Goal: Book appointment/travel/reservation

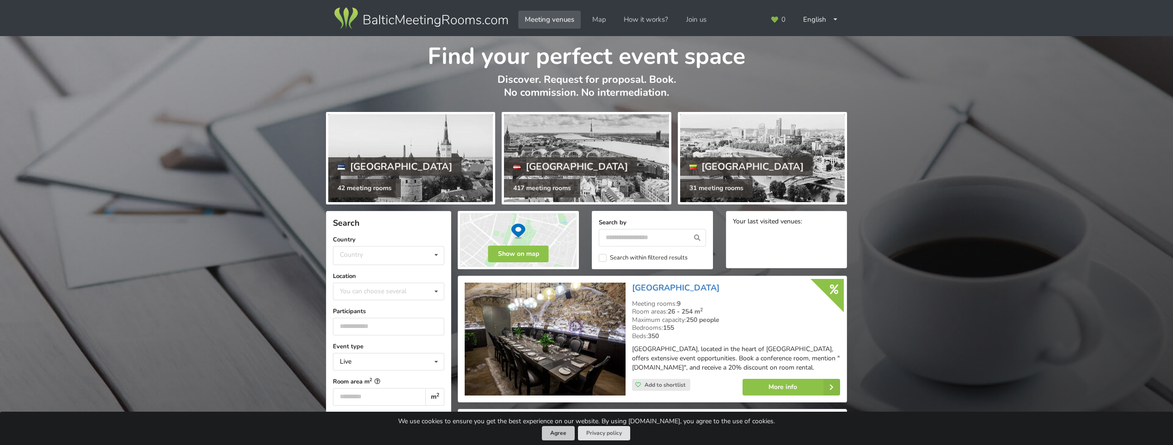
click at [560, 435] on button "Agree" at bounding box center [558, 433] width 33 height 14
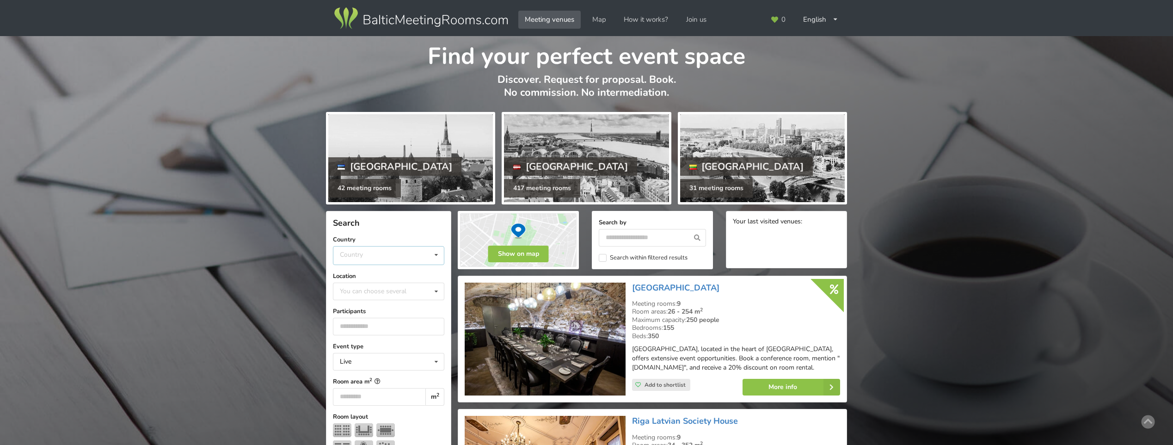
click at [418, 257] on div "Country [GEOGRAPHIC_DATA] [GEOGRAPHIC_DATA] [GEOGRAPHIC_DATA]" at bounding box center [388, 255] width 111 height 19
click at [375, 290] on div "[GEOGRAPHIC_DATA]" at bounding box center [388, 290] width 110 height 17
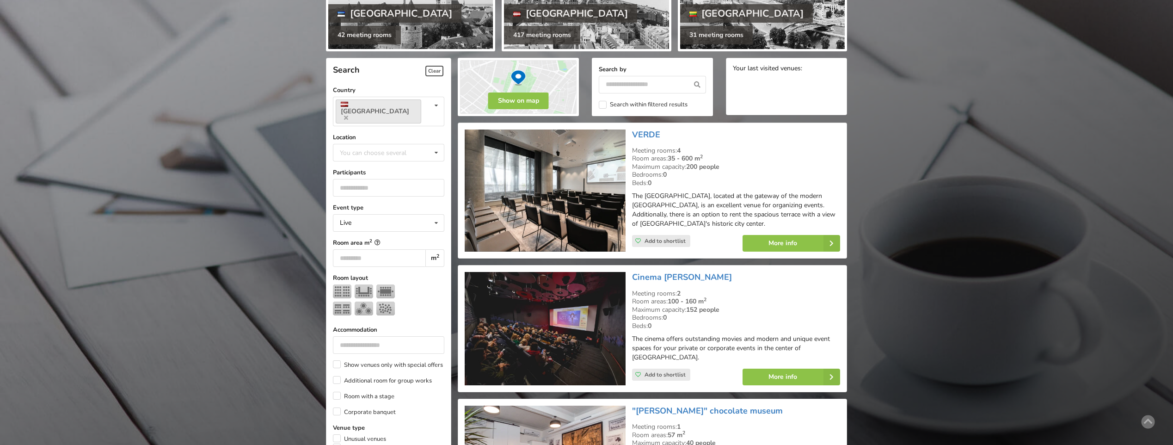
scroll to position [208, 0]
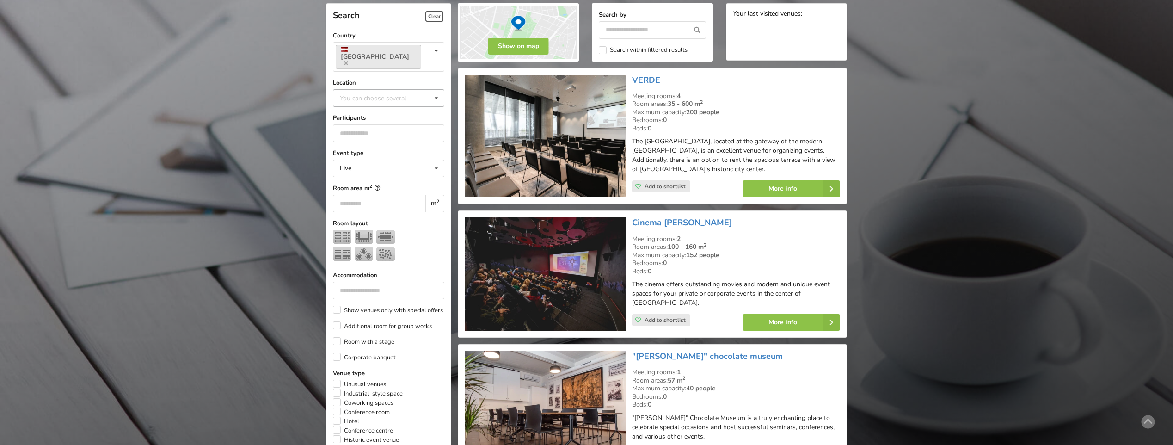
click at [365, 92] on div "You can choose several" at bounding box center [382, 97] width 90 height 11
click at [363, 192] on div "[GEOGRAPHIC_DATA]" at bounding box center [388, 200] width 110 height 17
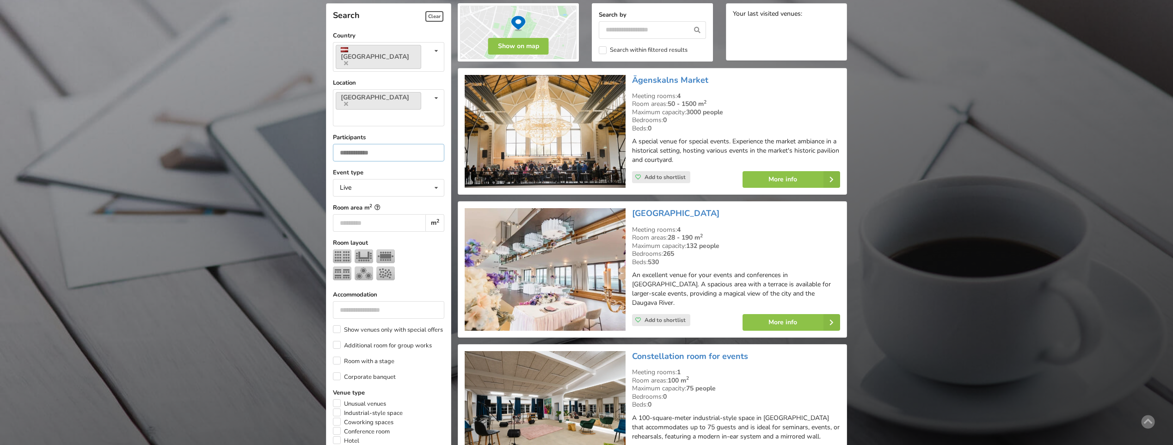
click at [376, 144] on input "number" at bounding box center [388, 153] width 111 height 18
type input "**"
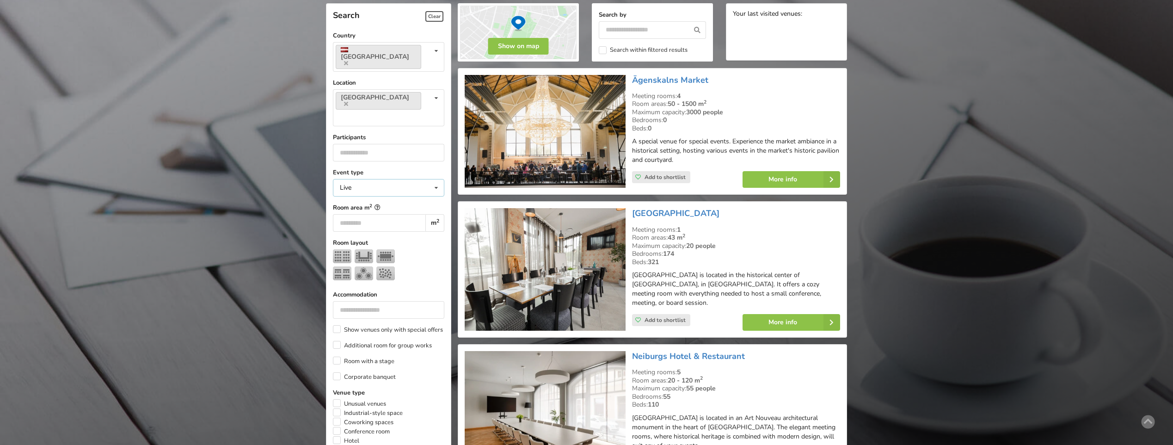
click at [392, 179] on div "Live Live Online Hybrid (Live + Online)" at bounding box center [388, 188] width 111 height 18
click at [434, 290] on label "Accommodation" at bounding box center [388, 294] width 111 height 9
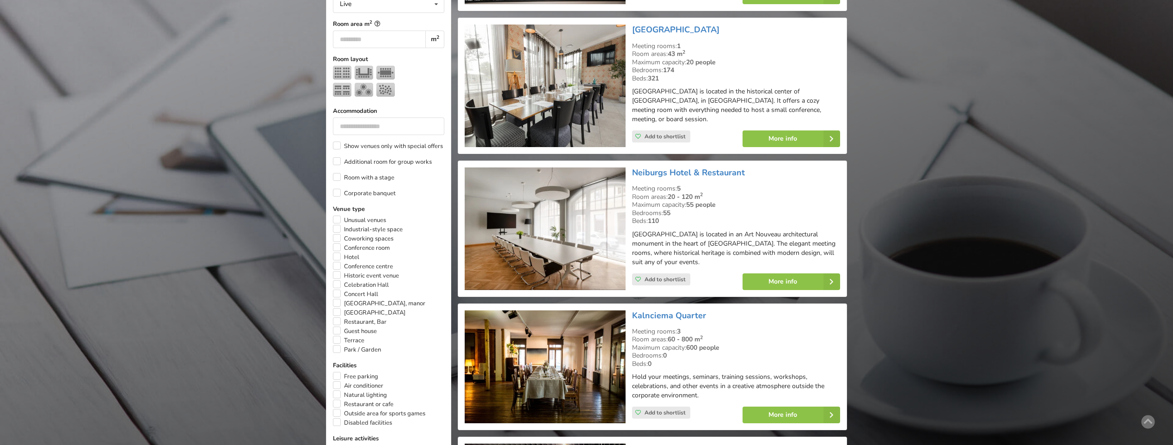
scroll to position [394, 0]
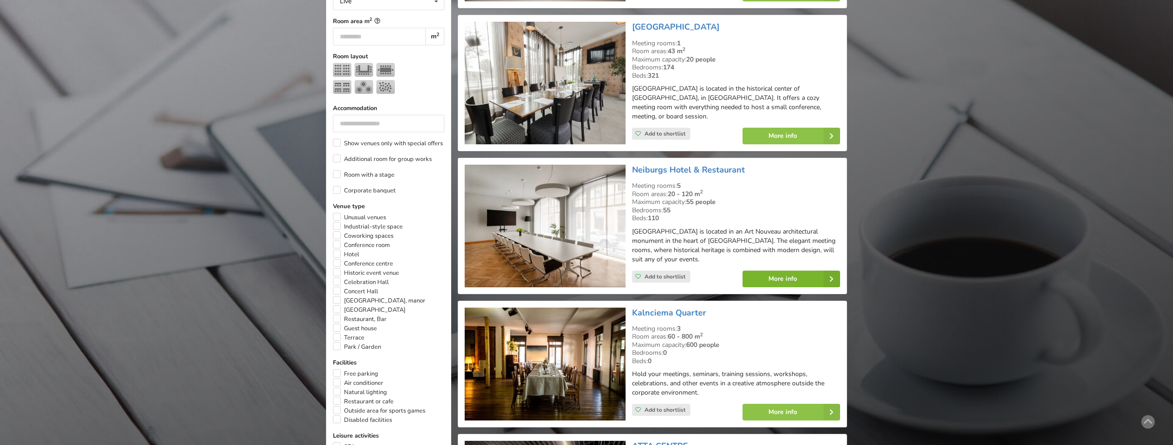
click at [837, 273] on icon at bounding box center [831, 278] width 17 height 17
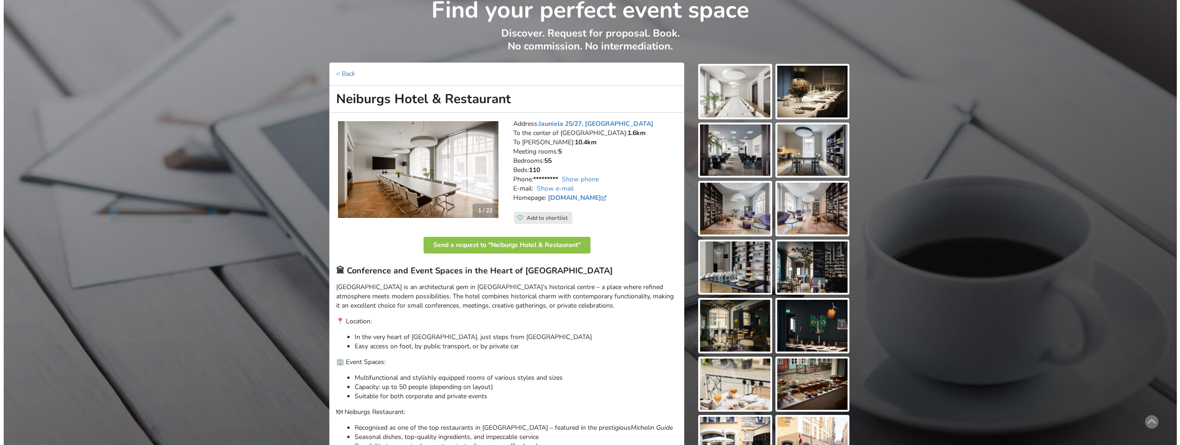
scroll to position [92, 0]
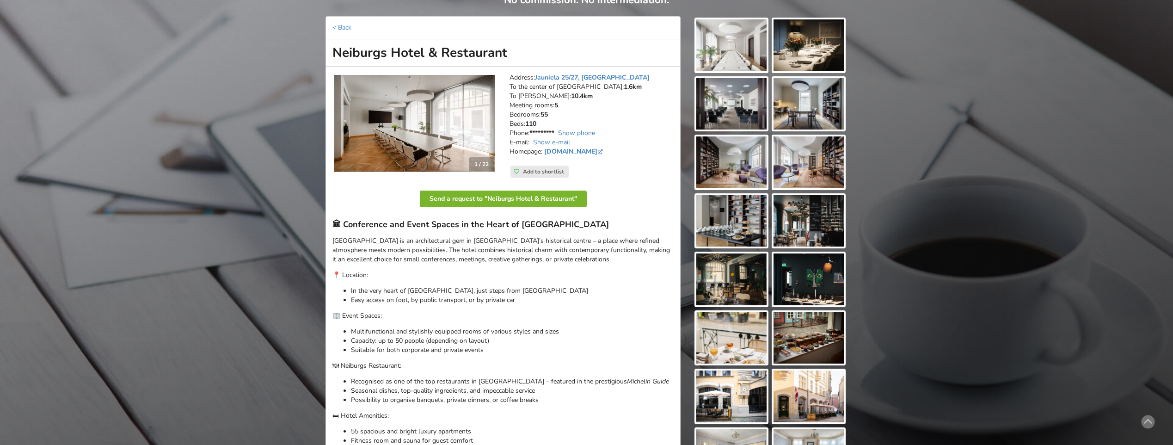
click at [557, 199] on button "Send a request to "Neiburgs Hotel & Restaurant"" at bounding box center [503, 198] width 167 height 17
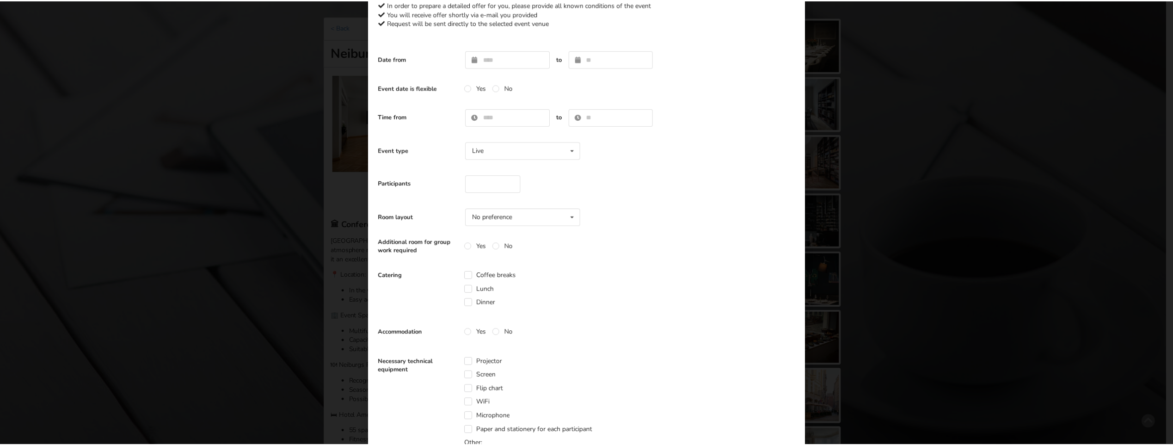
scroll to position [0, 0]
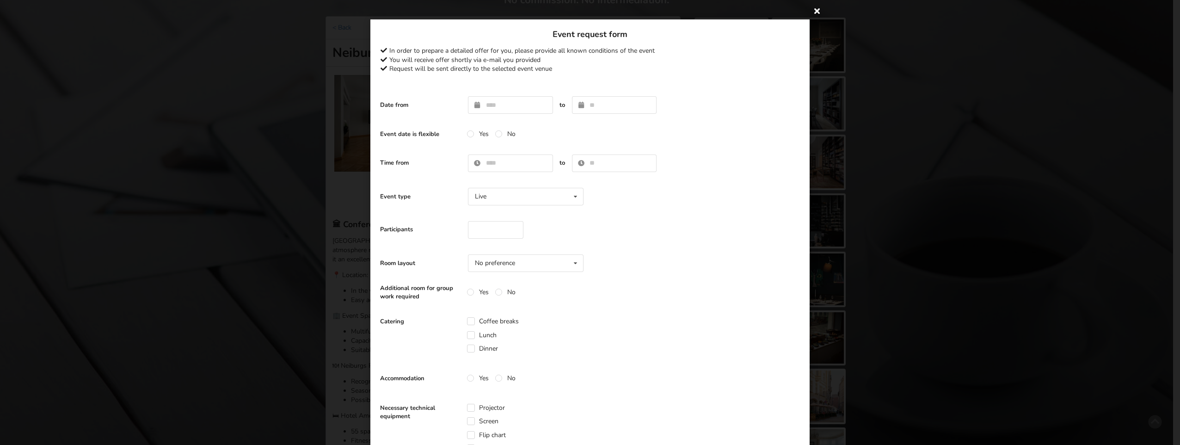
click at [811, 11] on icon at bounding box center [816, 10] width 15 height 15
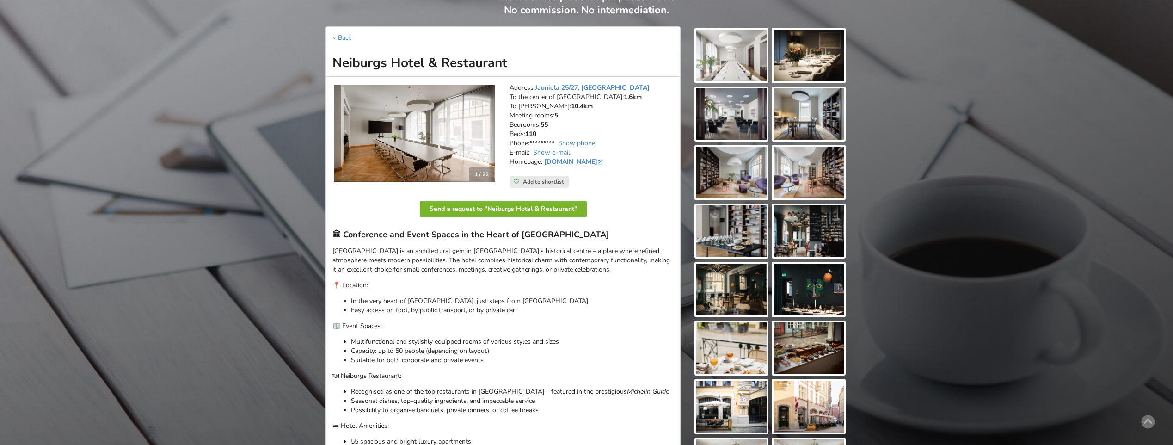
scroll to position [74, 0]
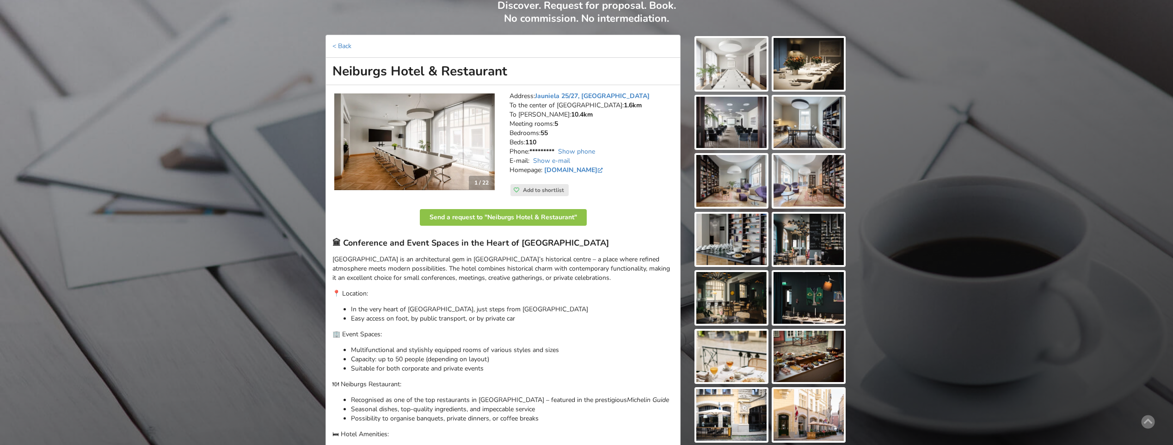
click at [747, 51] on img at bounding box center [731, 64] width 70 height 52
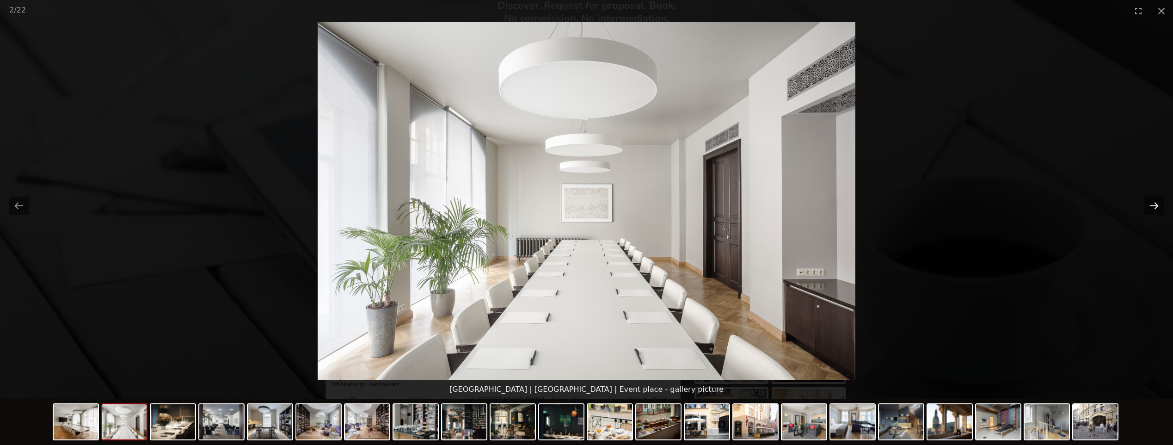
click at [1154, 205] on button "Next slide" at bounding box center [1153, 205] width 19 height 18
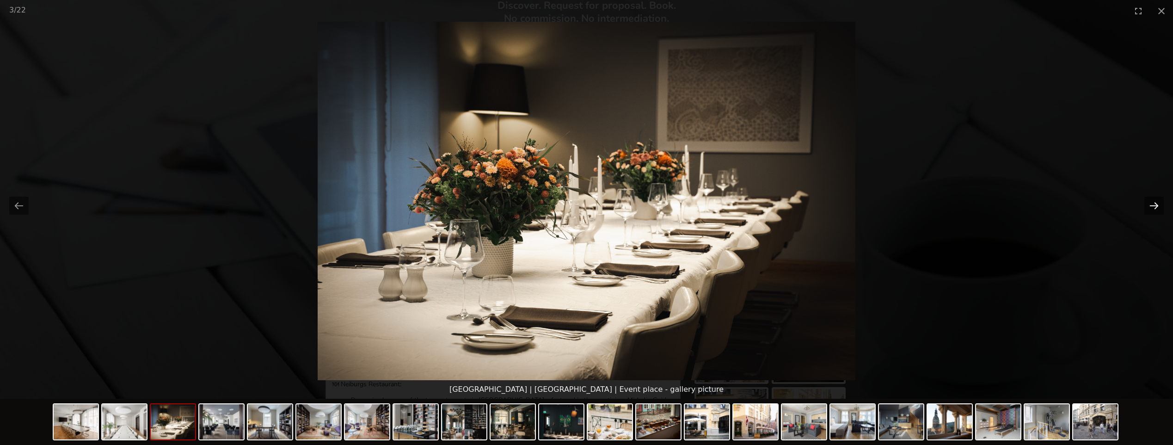
click at [1154, 205] on button "Next slide" at bounding box center [1153, 205] width 19 height 18
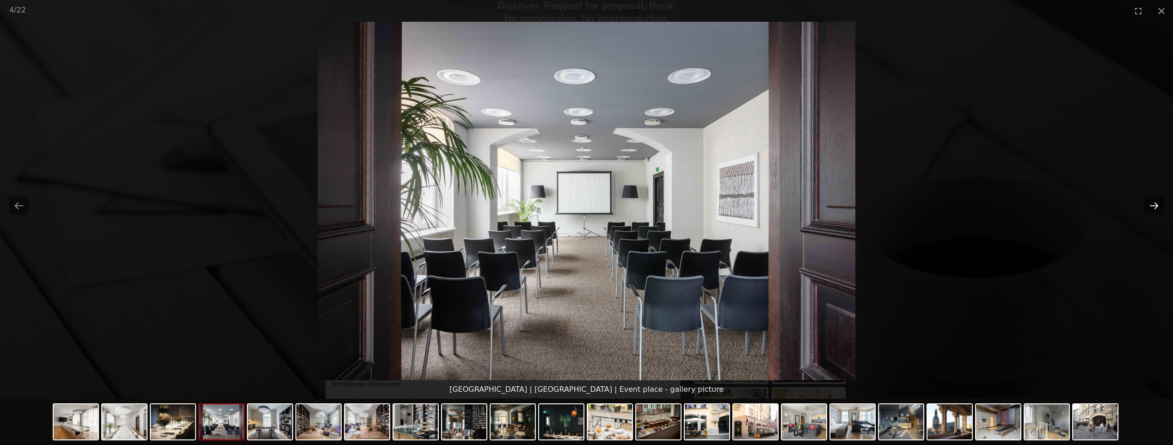
click at [1154, 205] on button "Next slide" at bounding box center [1153, 205] width 19 height 18
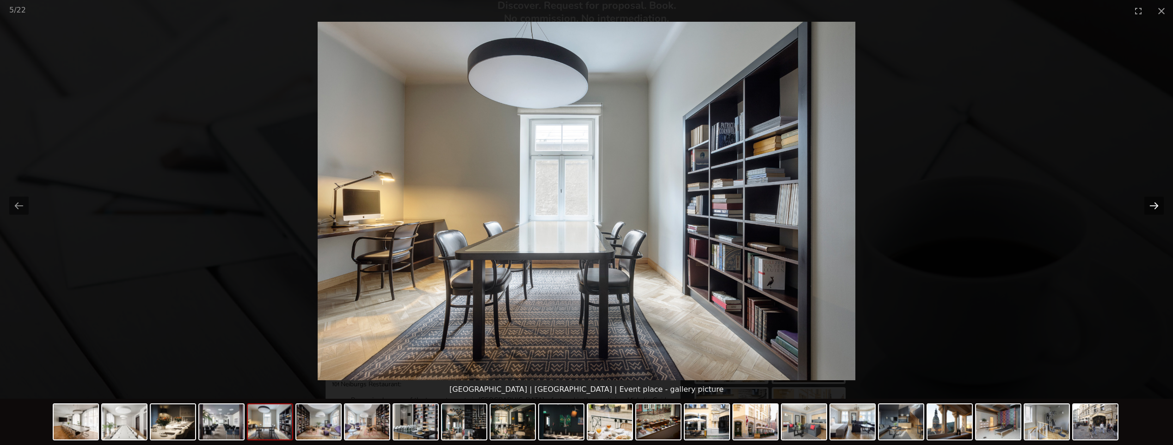
click at [1154, 205] on button "Next slide" at bounding box center [1153, 205] width 19 height 18
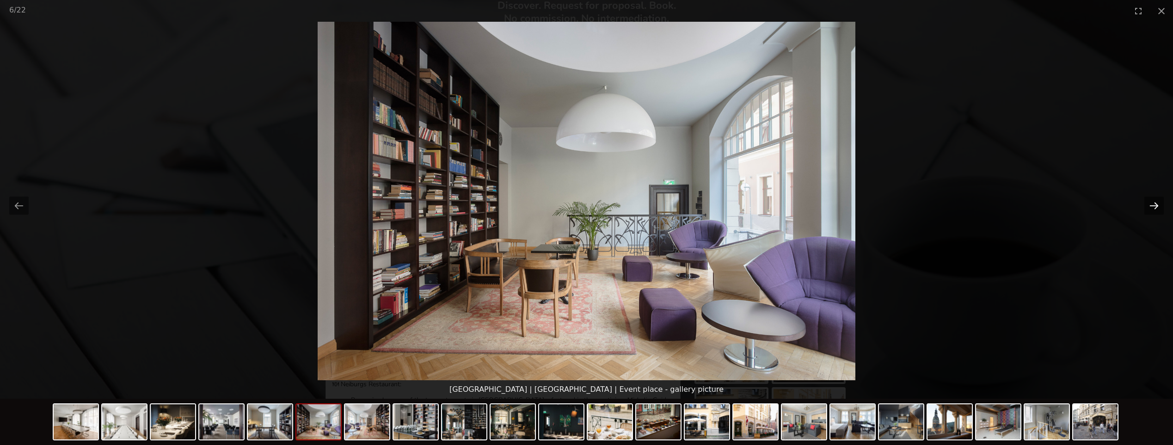
click at [1154, 205] on button "Next slide" at bounding box center [1153, 205] width 19 height 18
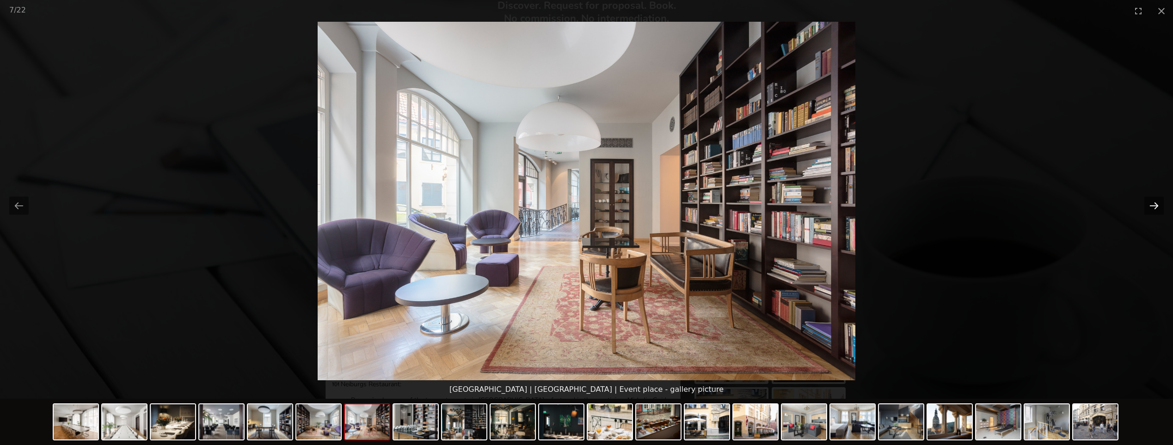
click at [1154, 205] on button "Next slide" at bounding box center [1153, 205] width 19 height 18
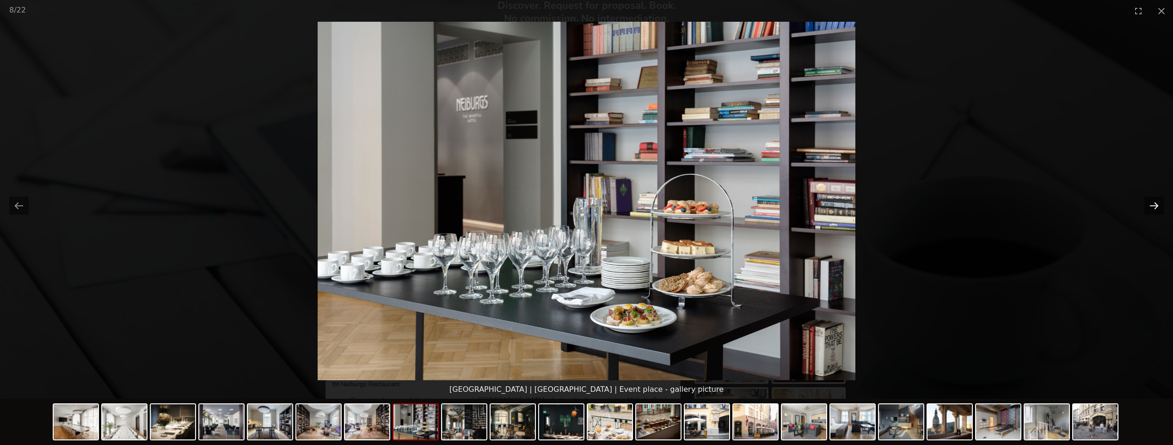
click at [1154, 205] on button "Next slide" at bounding box center [1153, 205] width 19 height 18
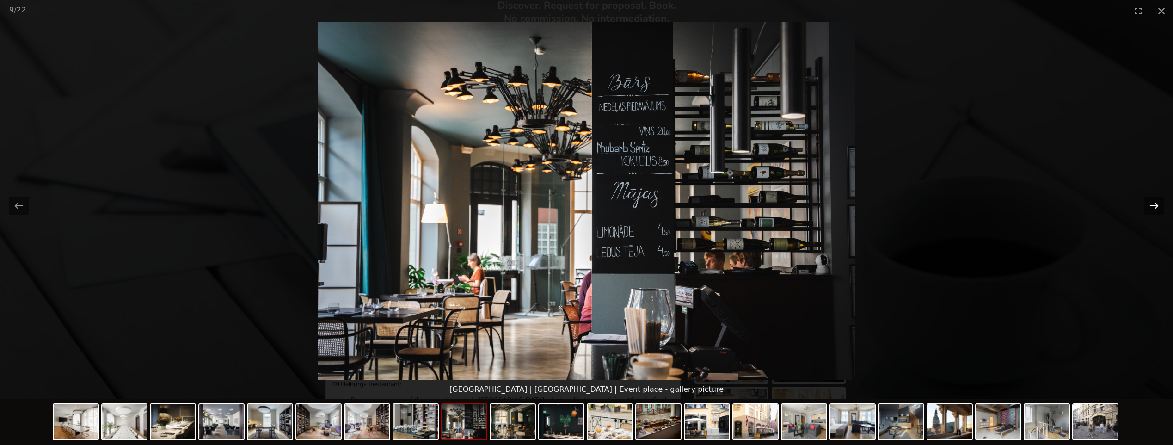
click at [1154, 205] on button "Next slide" at bounding box center [1153, 205] width 19 height 18
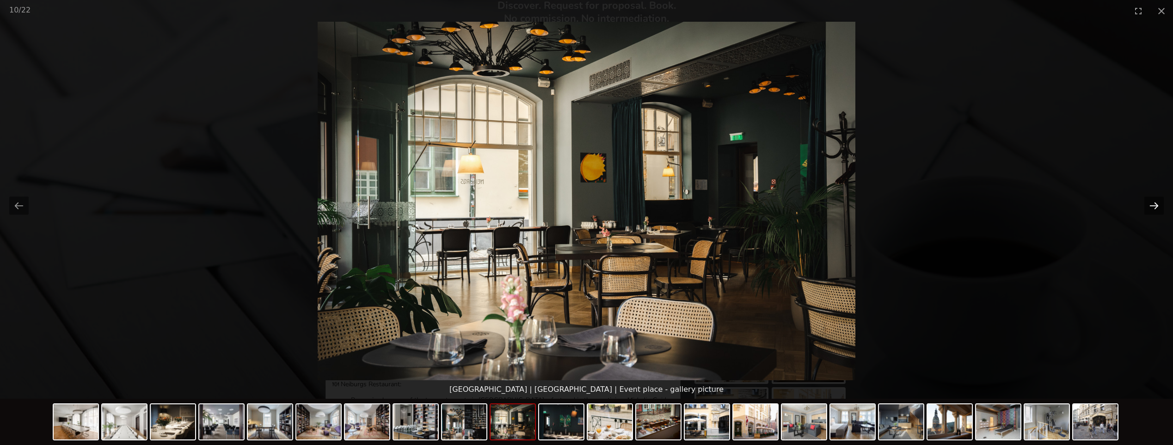
click at [1154, 205] on button "Next slide" at bounding box center [1153, 205] width 19 height 18
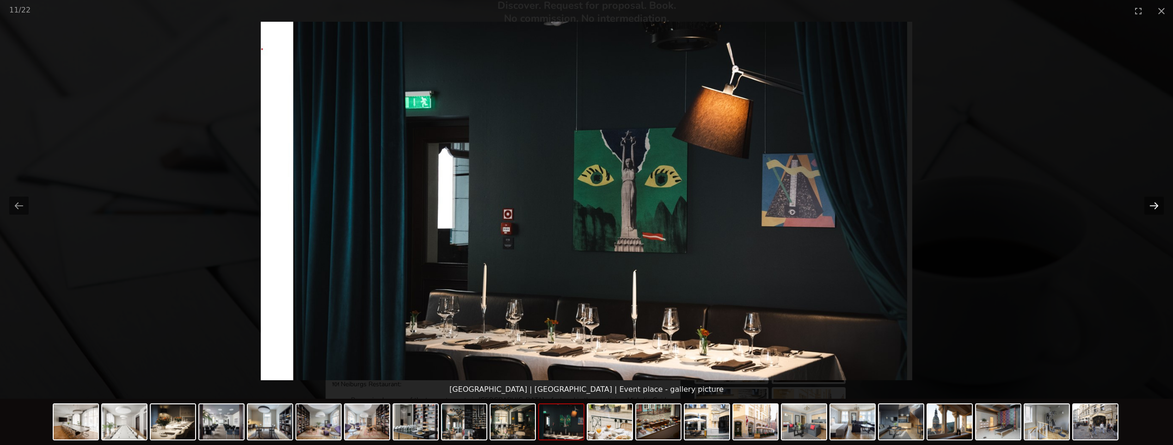
click at [1154, 205] on button "Next slide" at bounding box center [1153, 205] width 19 height 18
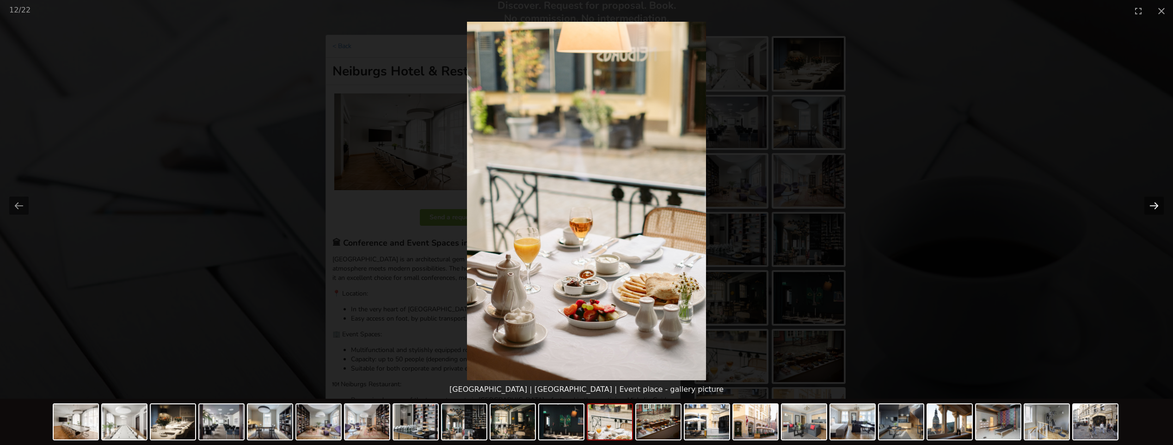
click at [1154, 205] on button "Next slide" at bounding box center [1153, 205] width 19 height 18
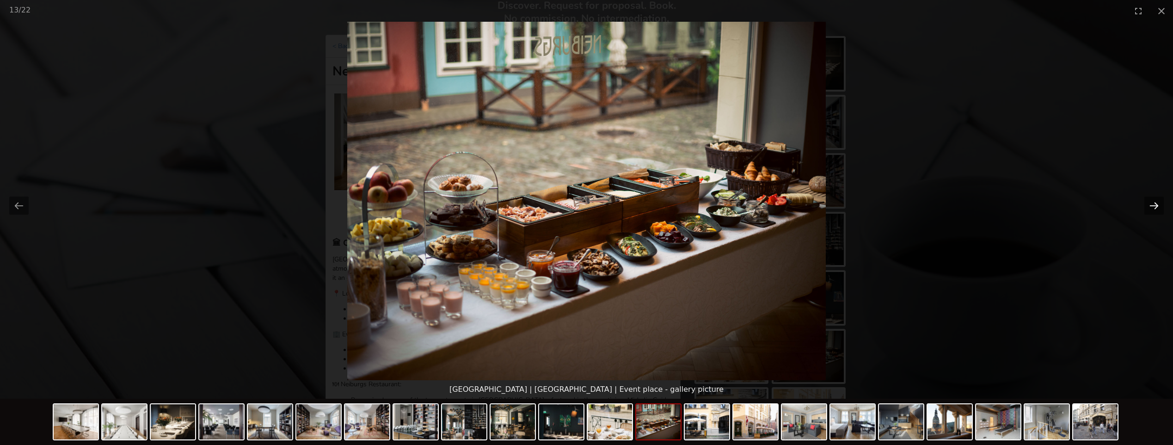
click at [1154, 205] on button "Next slide" at bounding box center [1153, 205] width 19 height 18
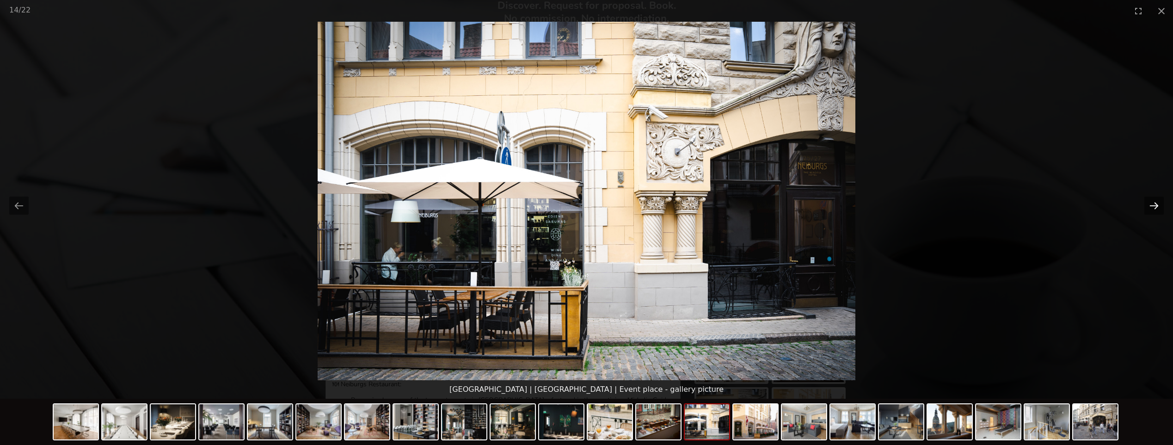
click at [1154, 205] on button "Next slide" at bounding box center [1153, 205] width 19 height 18
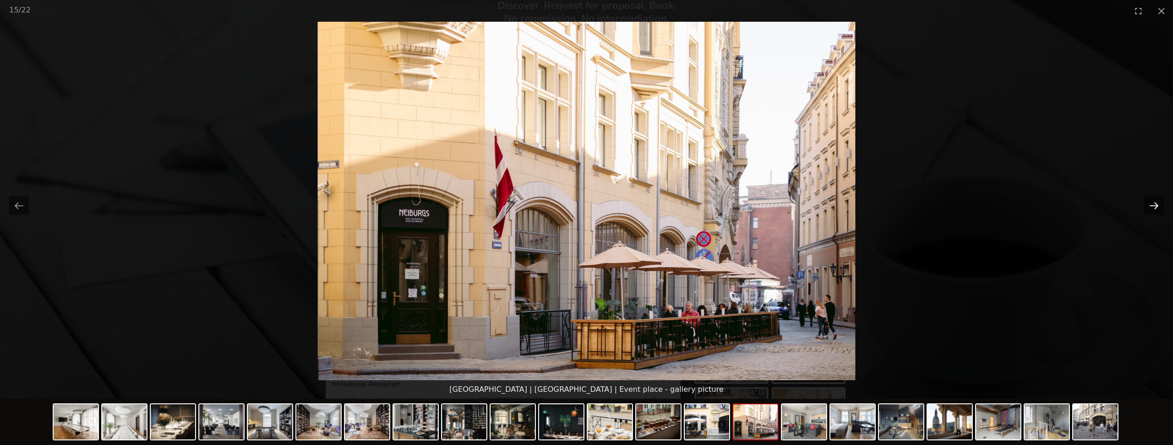
click at [1154, 205] on button "Next slide" at bounding box center [1153, 205] width 19 height 18
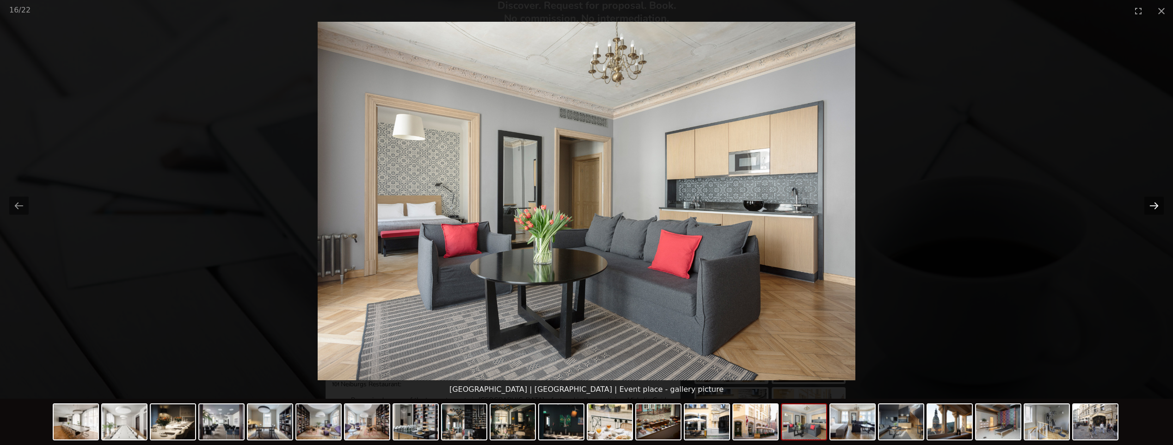
click at [1154, 205] on button "Next slide" at bounding box center [1153, 205] width 19 height 18
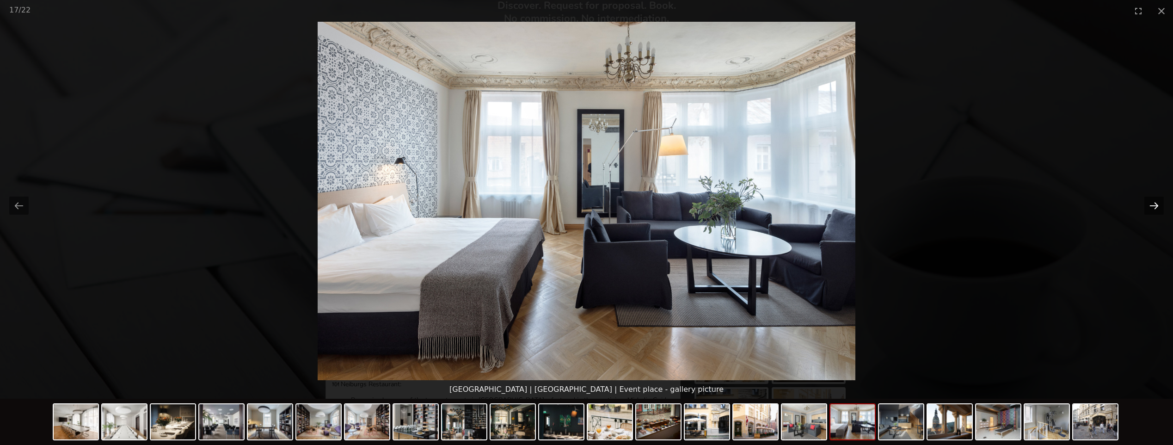
click at [1154, 205] on button "Next slide" at bounding box center [1153, 205] width 19 height 18
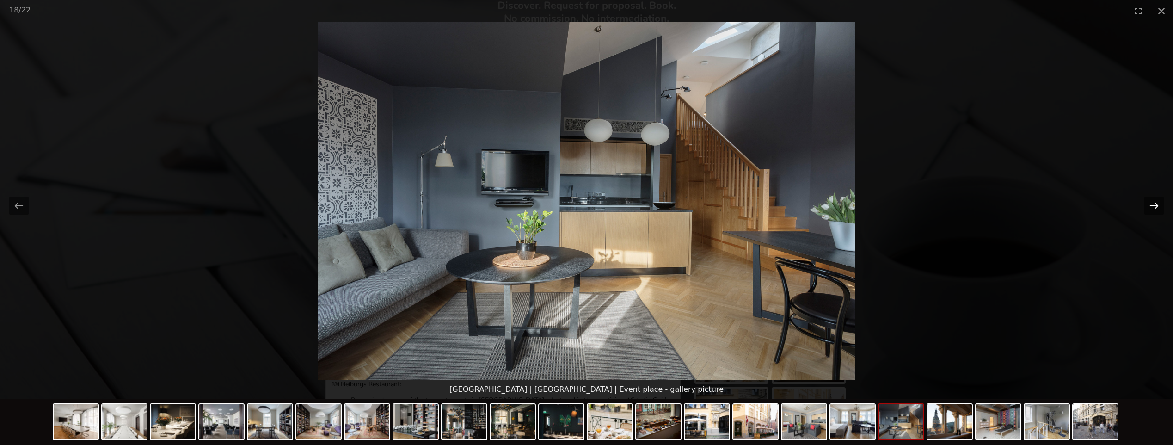
click at [1154, 205] on button "Next slide" at bounding box center [1153, 205] width 19 height 18
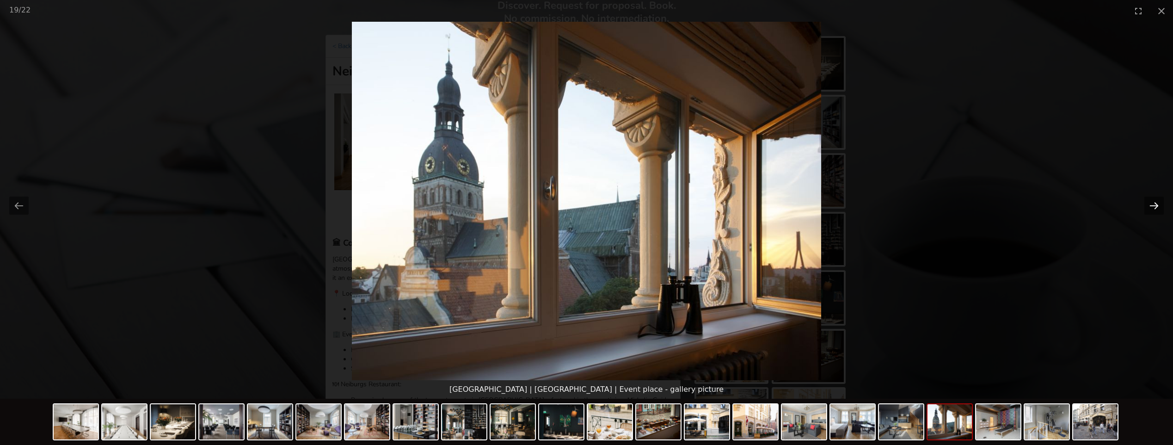
click at [1154, 205] on button "Next slide" at bounding box center [1153, 205] width 19 height 18
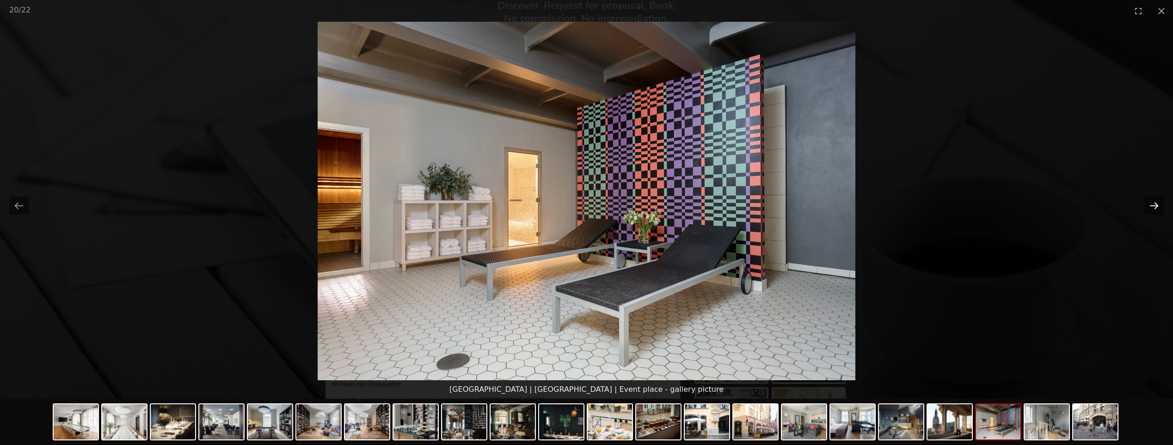
click at [1154, 205] on button "Next slide" at bounding box center [1153, 205] width 19 height 18
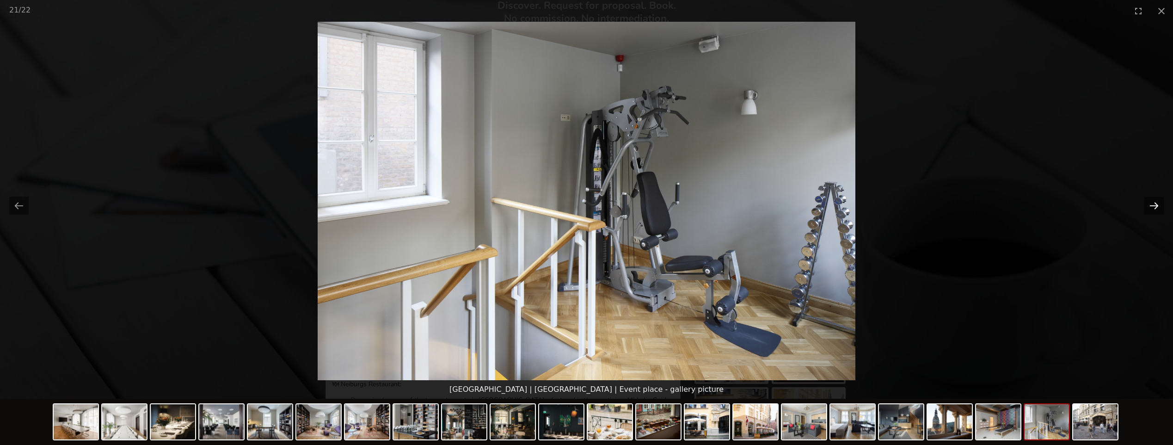
click at [1154, 205] on button "Next slide" at bounding box center [1153, 205] width 19 height 18
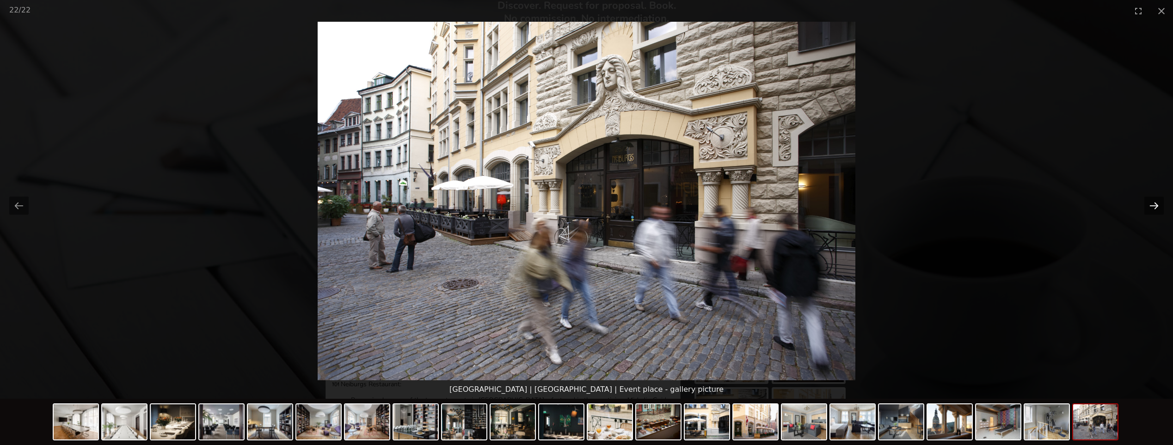
click at [1154, 205] on button "Next slide" at bounding box center [1153, 205] width 19 height 18
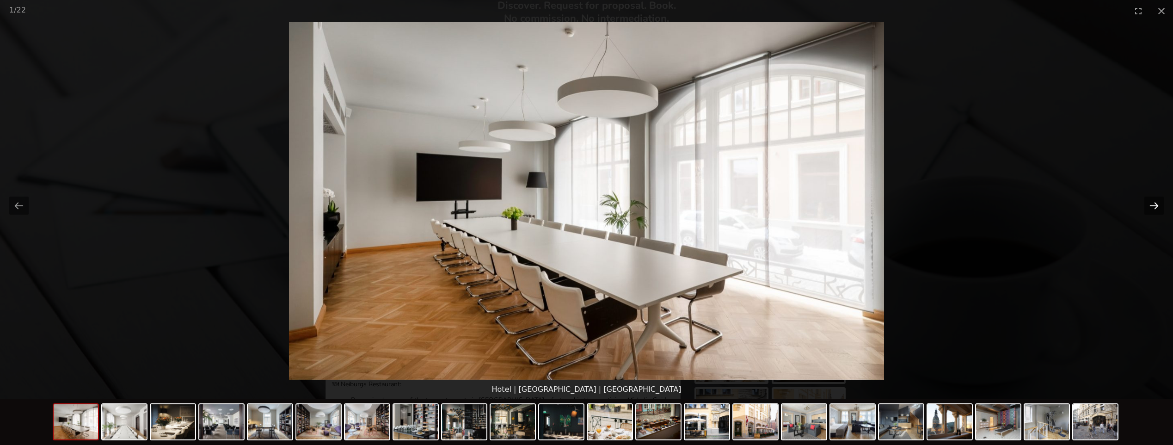
click at [1156, 202] on button "Next slide" at bounding box center [1153, 205] width 19 height 18
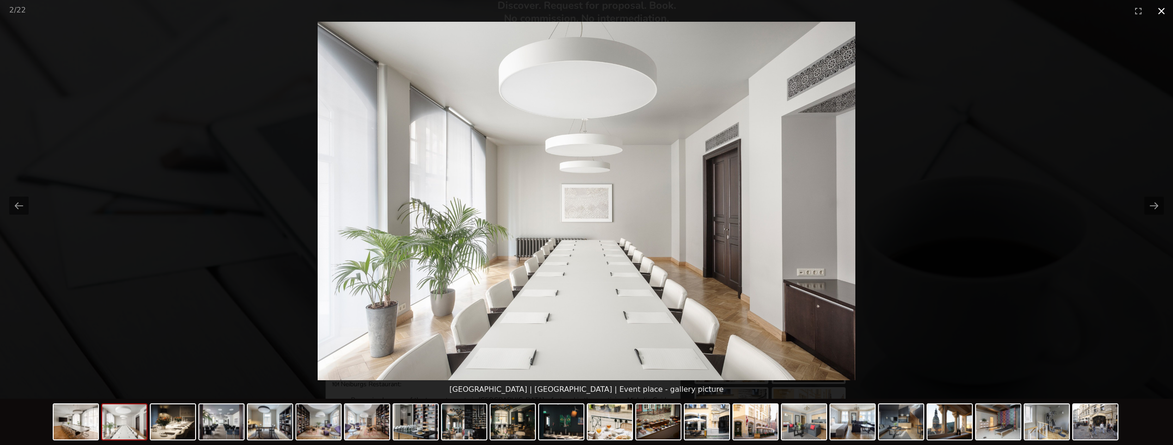
click at [1162, 11] on button "Close gallery" at bounding box center [1161, 11] width 23 height 22
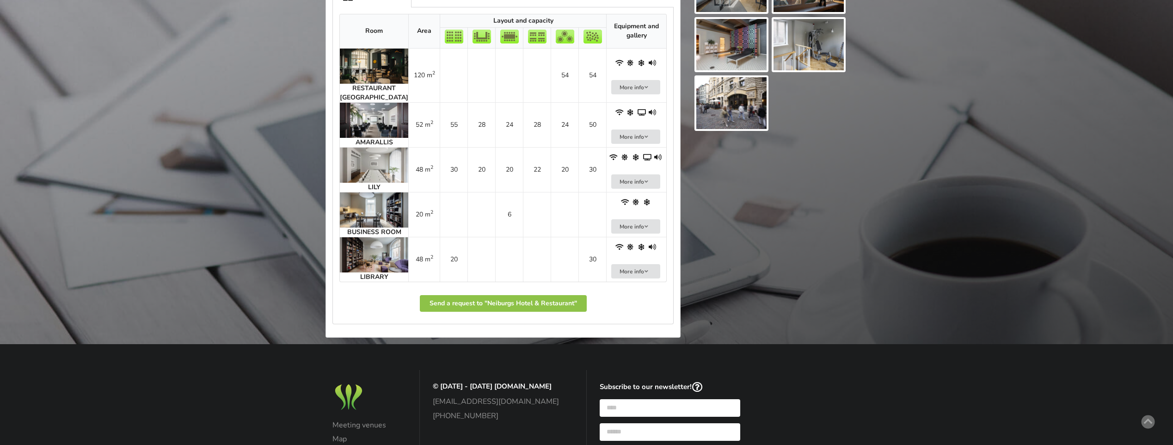
scroll to position [0, 0]
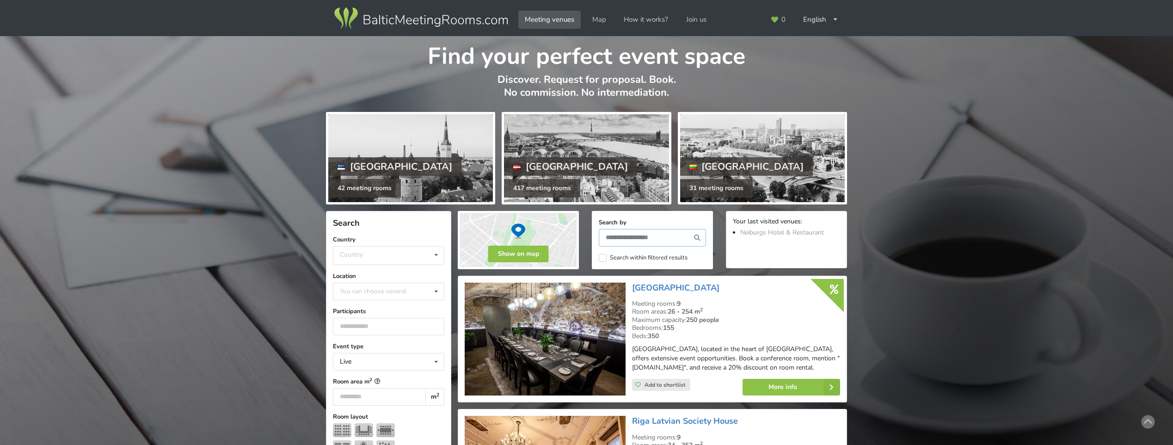
click at [632, 238] on input "text" at bounding box center [652, 238] width 107 height 18
type input "*"
type input "*****"
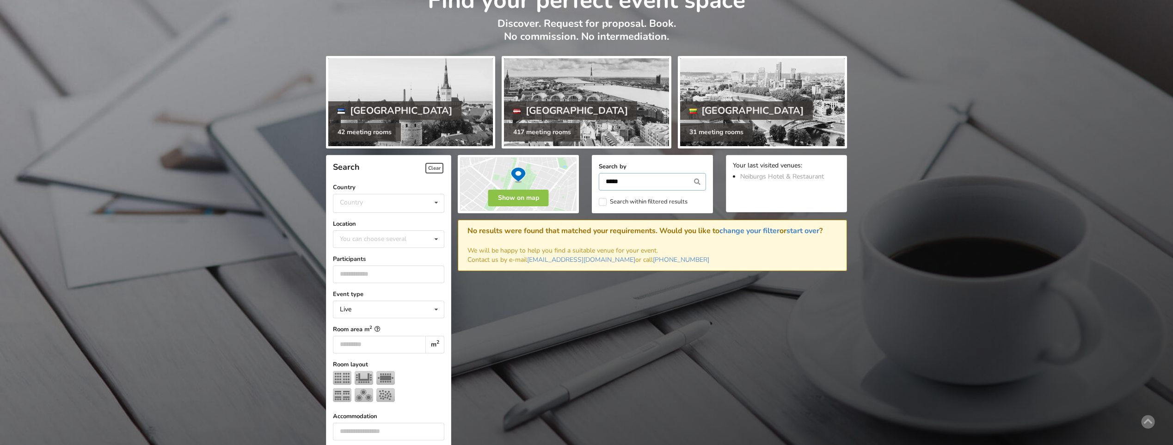
scroll to position [20, 0]
